Goal: Information Seeking & Learning: Check status

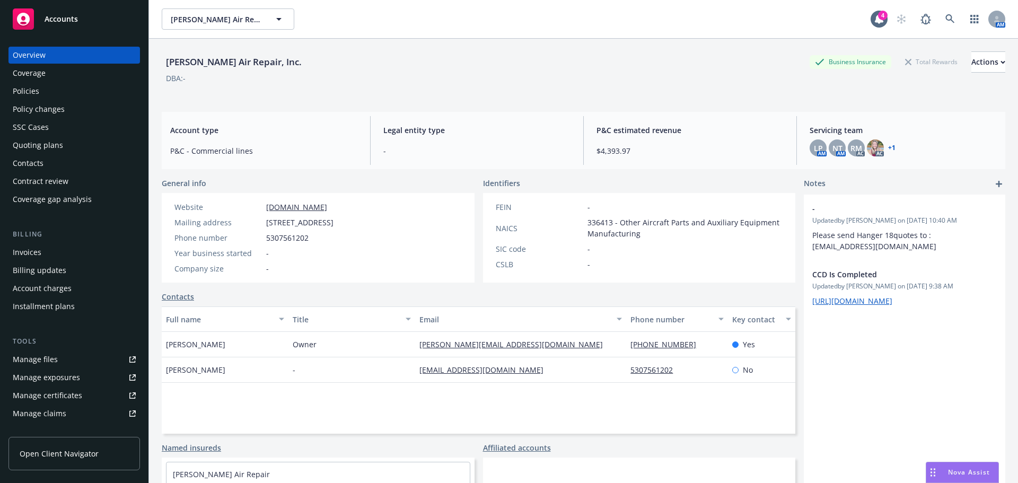
click at [21, 96] on div "Policies" at bounding box center [26, 91] width 27 height 17
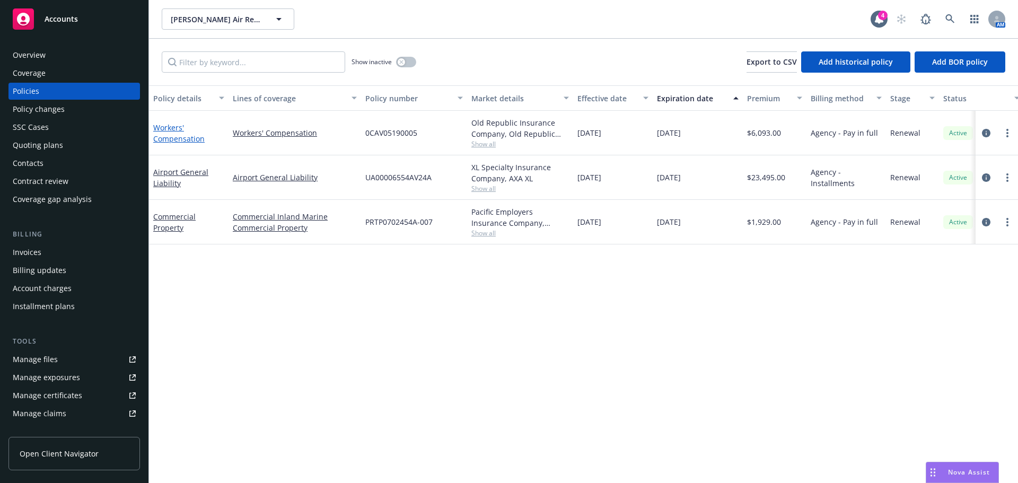
click at [179, 138] on link "Workers' Compensation" at bounding box center [178, 132] width 51 height 21
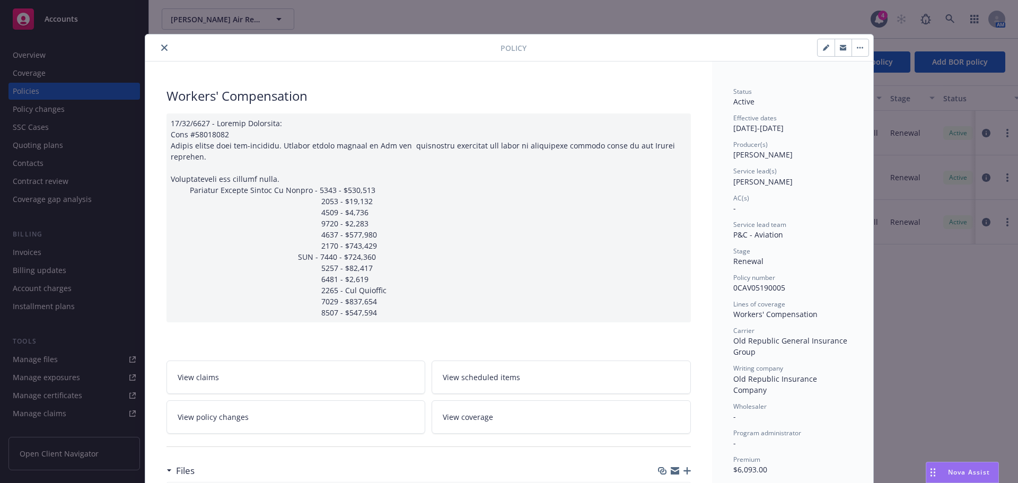
click at [162, 47] on icon "close" at bounding box center [164, 48] width 6 height 6
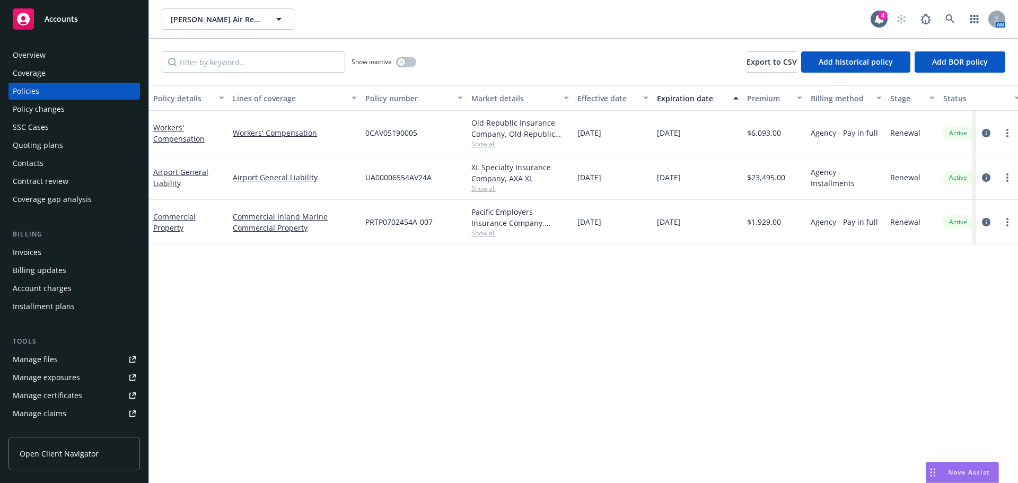
click at [86, 60] on div "Overview" at bounding box center [74, 55] width 123 height 17
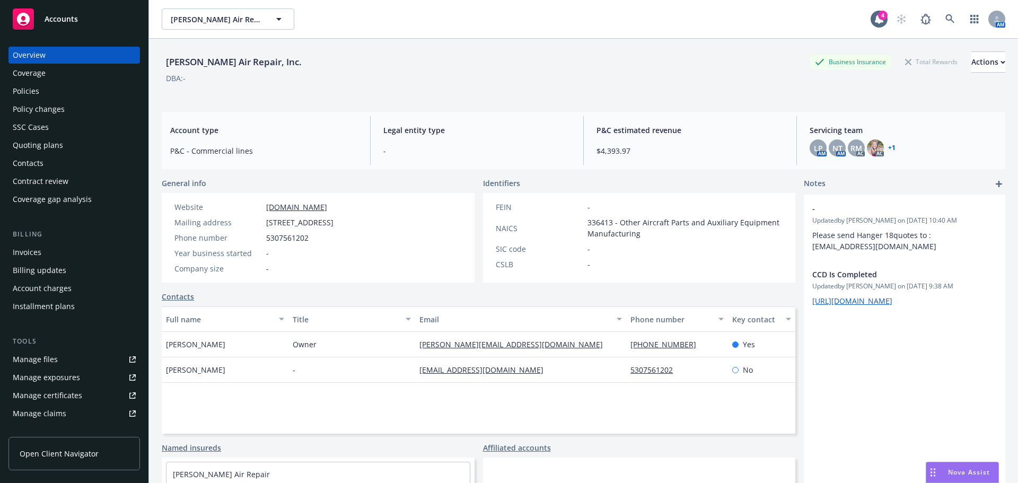
click at [43, 87] on div "Policies" at bounding box center [74, 91] width 123 height 17
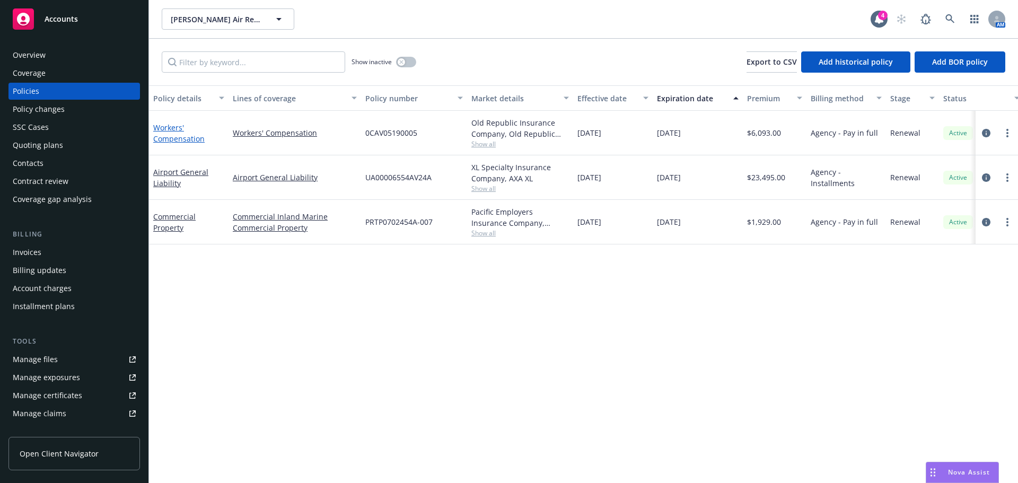
click at [175, 137] on link "Workers' Compensation" at bounding box center [178, 132] width 51 height 21
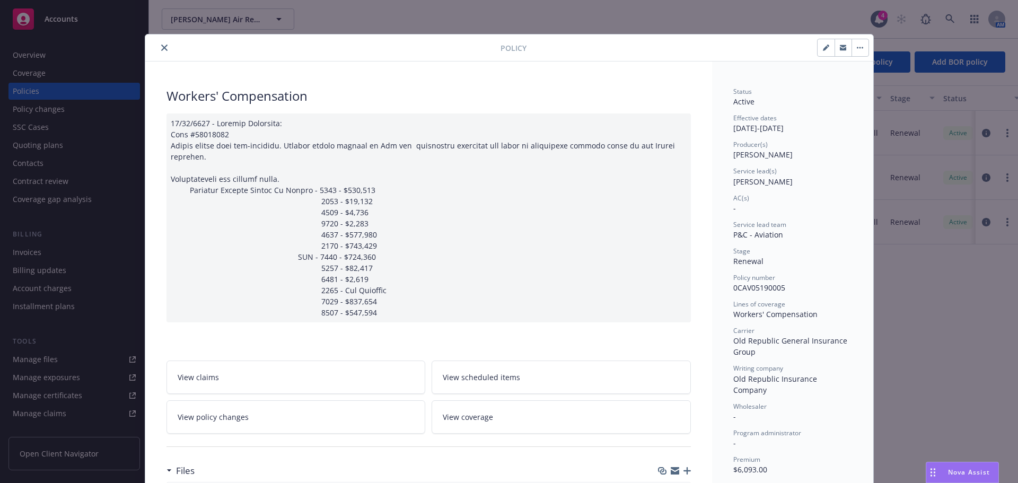
scroll to position [32, 0]
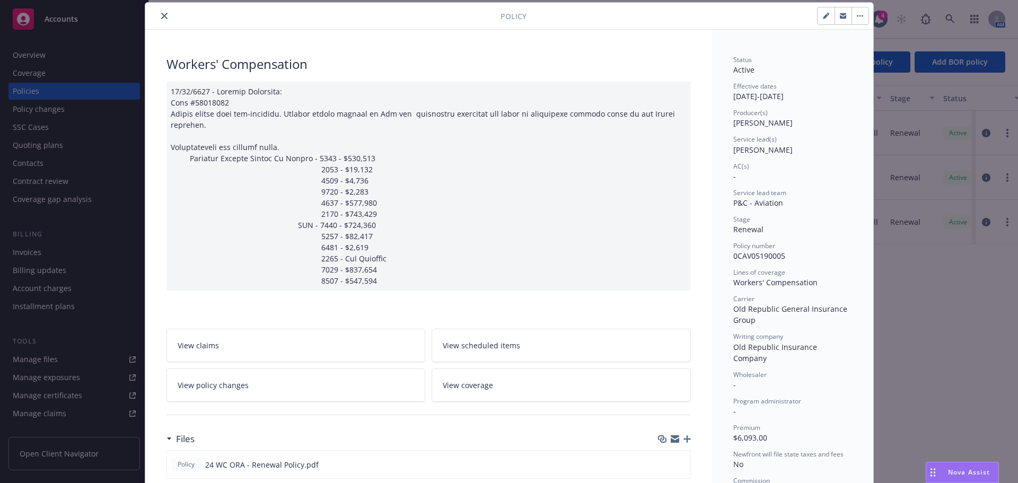
click at [161, 14] on icon "close" at bounding box center [164, 16] width 6 height 6
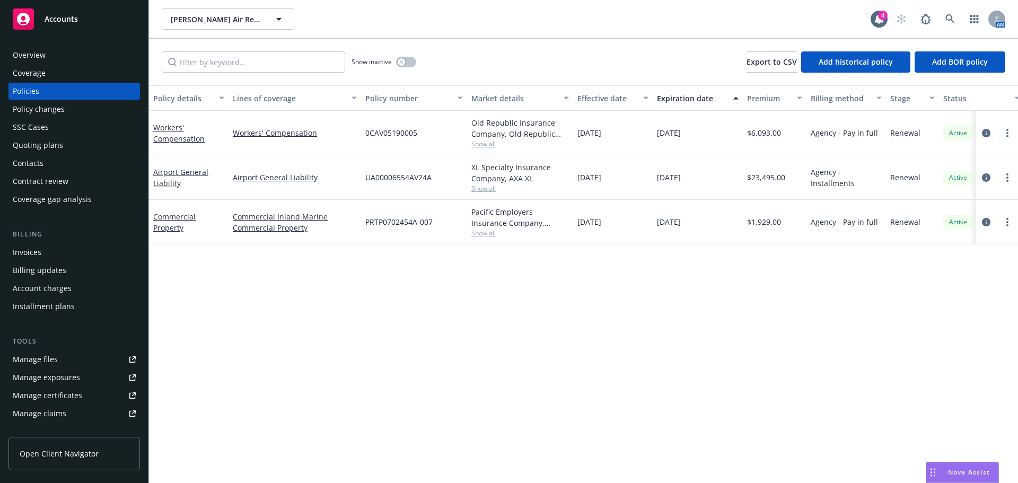
click at [398, 135] on span "0CAV05190005" at bounding box center [391, 132] width 52 height 11
click at [46, 125] on div "SSC Cases" at bounding box center [31, 127] width 36 height 17
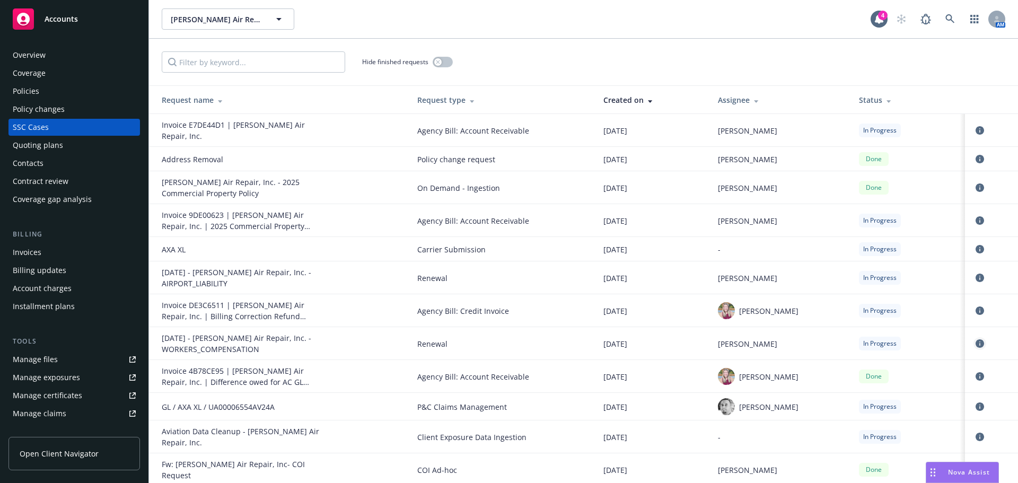
click at [976, 339] on icon "circleInformation" at bounding box center [980, 343] width 8 height 8
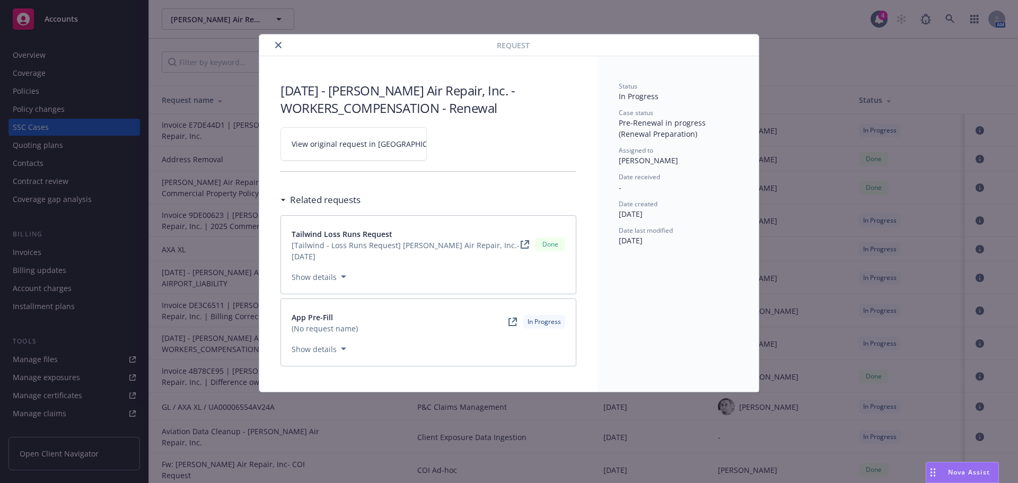
click at [326, 146] on span "View original request in [GEOGRAPHIC_DATA]" at bounding box center [372, 143] width 161 height 11
click at [276, 44] on icon "close" at bounding box center [278, 45] width 6 height 6
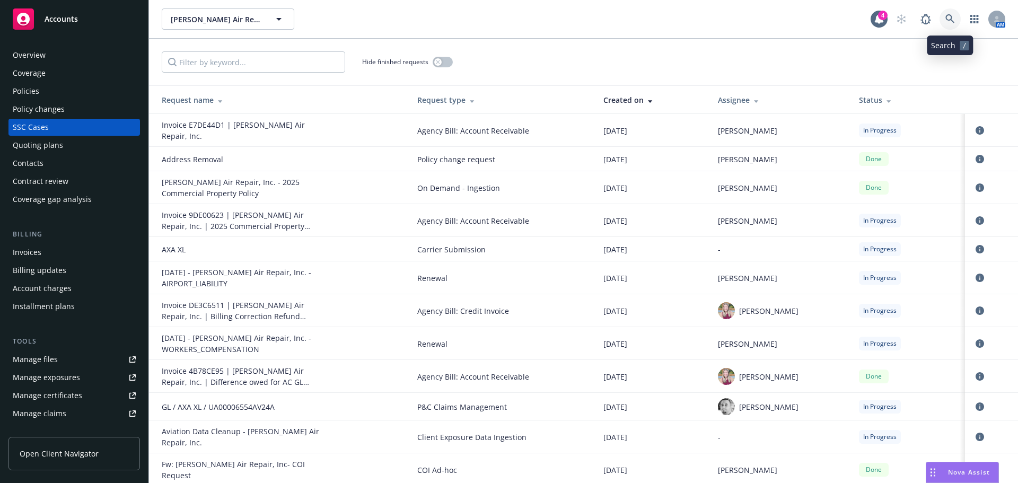
click at [944, 16] on link at bounding box center [950, 18] width 21 height 21
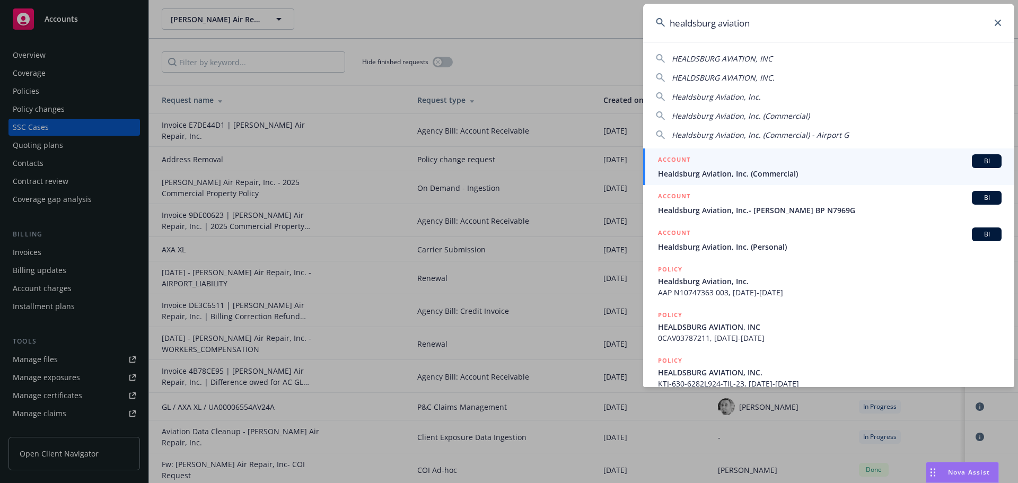
type input "healdsburg aviation"
click at [779, 173] on span "Healdsburg Aviation, Inc. (Commercial)" at bounding box center [830, 173] width 344 height 11
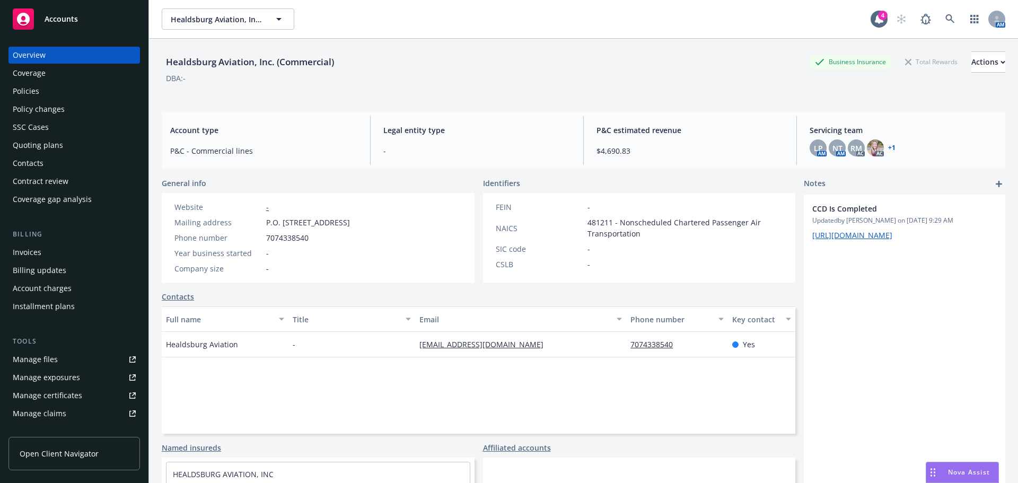
click at [36, 93] on div "Policies" at bounding box center [26, 91] width 27 height 17
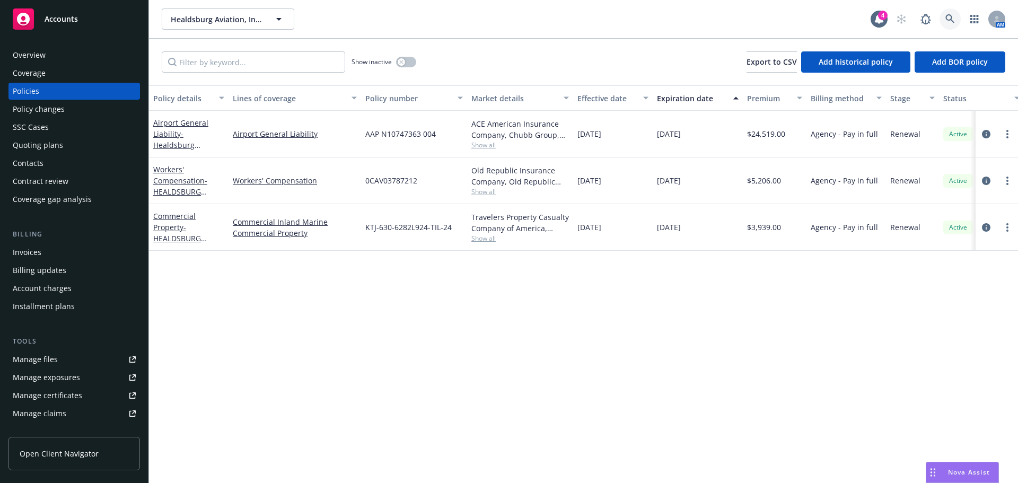
click at [946, 16] on icon at bounding box center [949, 18] width 9 height 9
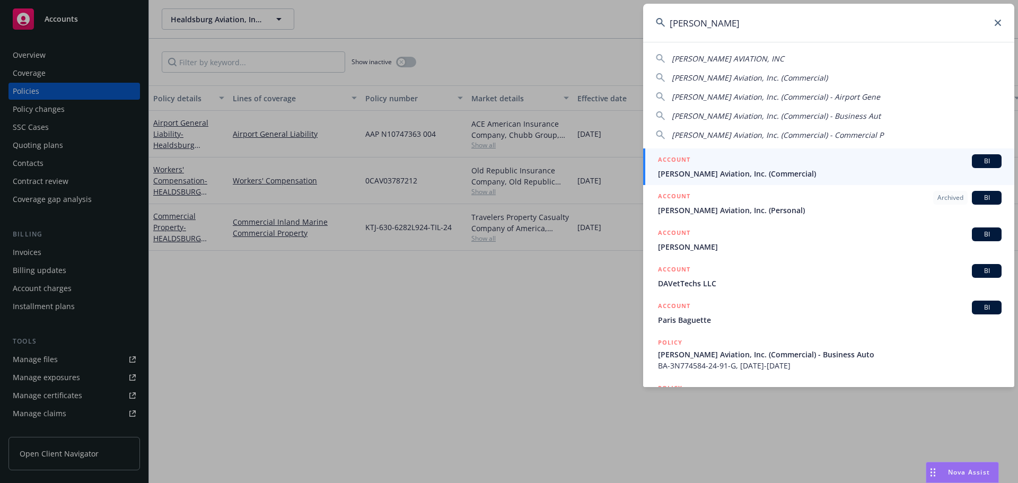
type input "[PERSON_NAME]"
click at [700, 170] on span "[PERSON_NAME] Aviation, Inc. (Commercial)" at bounding box center [830, 173] width 344 height 11
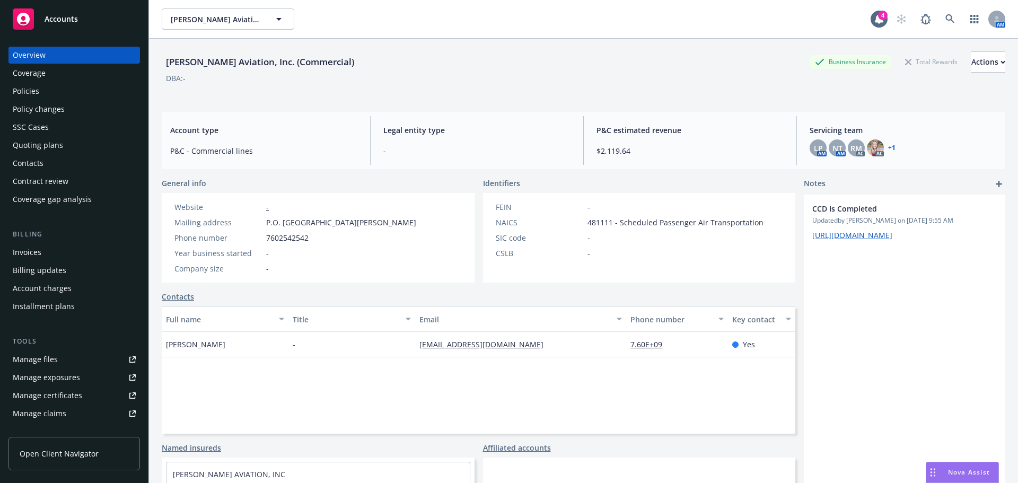
click at [55, 126] on div "SSC Cases" at bounding box center [74, 127] width 123 height 17
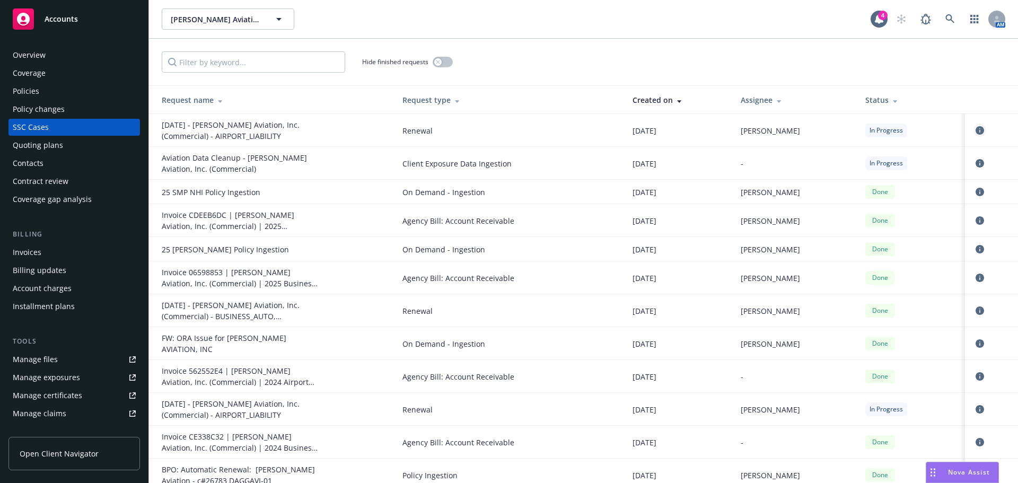
click at [976, 127] on icon "circleInformation" at bounding box center [980, 130] width 8 height 8
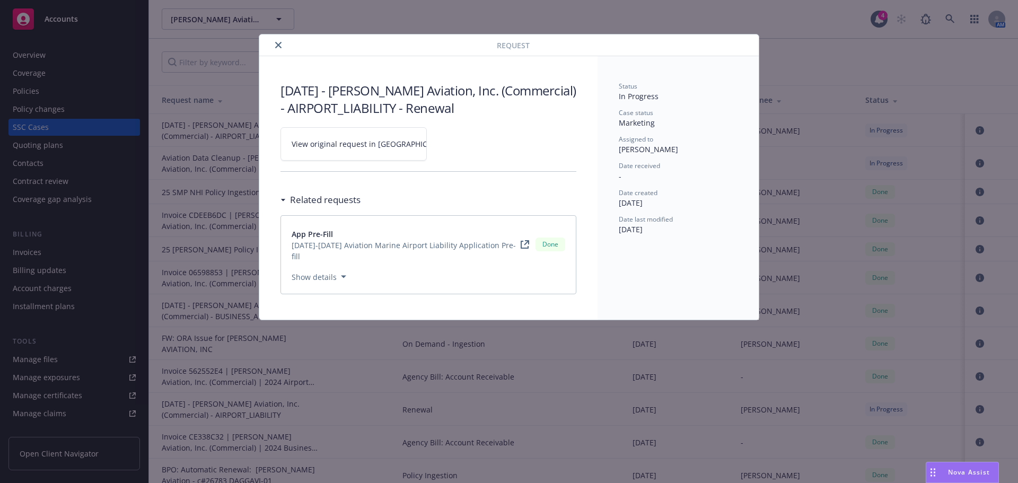
click at [357, 146] on span "View original request in [GEOGRAPHIC_DATA]" at bounding box center [372, 143] width 161 height 11
